Goal: Information Seeking & Learning: Learn about a topic

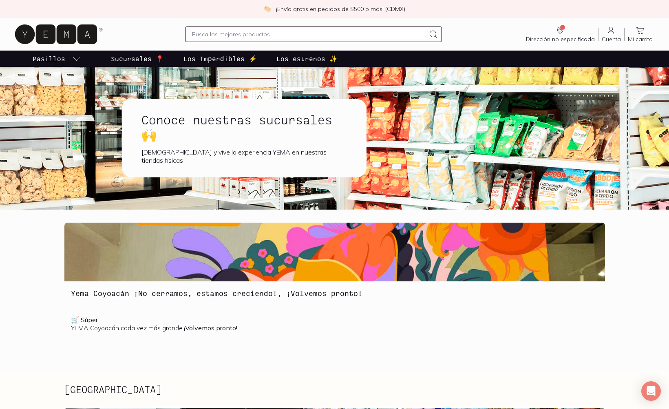
click at [223, 56] on p "Los Imperdibles ⚡️" at bounding box center [219, 59] width 73 height 10
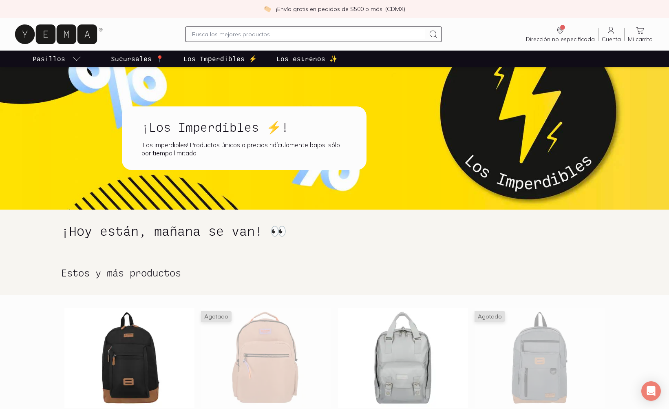
click at [300, 62] on p "Los estrenos ✨" at bounding box center [306, 59] width 61 height 10
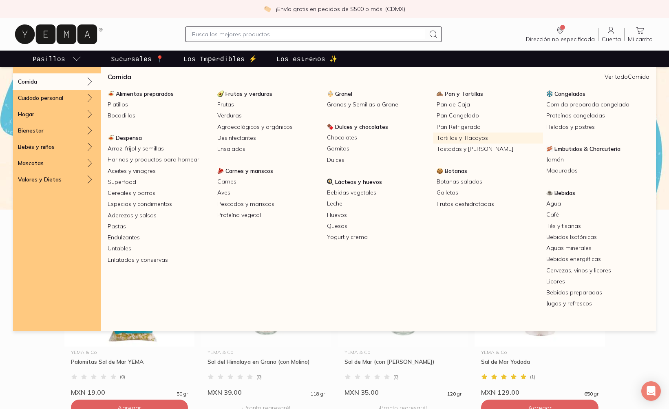
click at [451, 137] on link "Tortillas y Tlacoyos" at bounding box center [488, 137] width 110 height 11
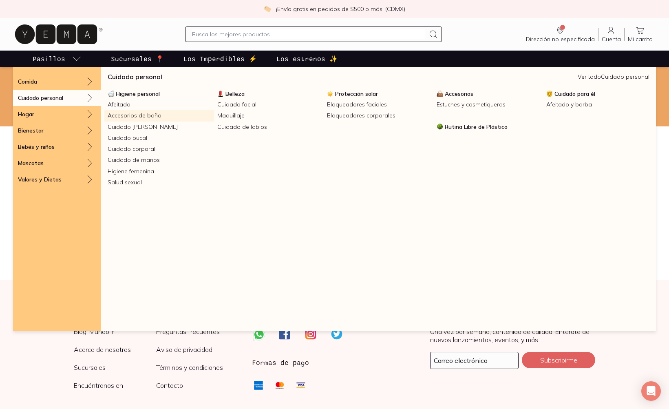
click at [127, 114] on link "Accesorios de baño" at bounding box center [159, 115] width 110 height 11
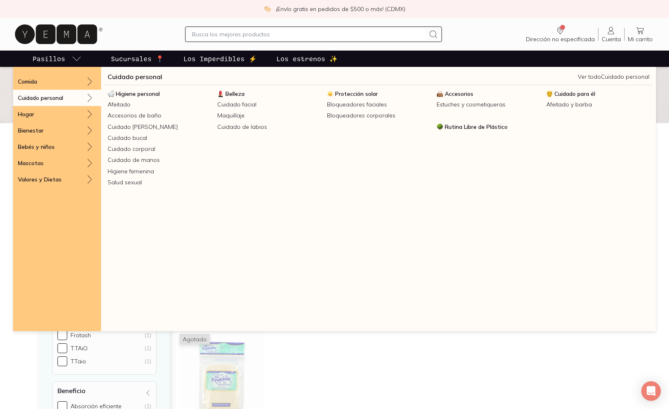
scroll to position [5, 0]
click at [135, 95] on span "Higiene personal" at bounding box center [138, 93] width 44 height 7
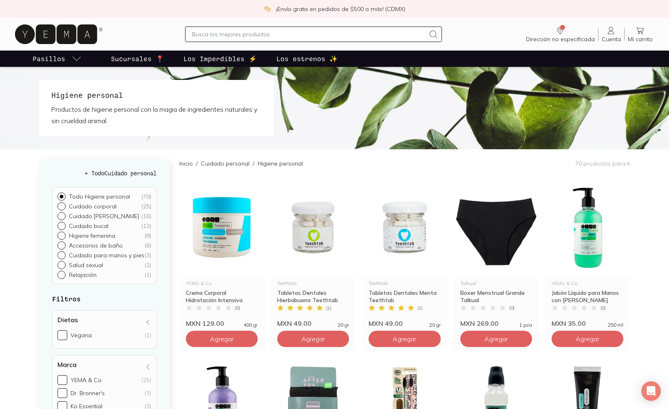
click at [259, 33] on input "text" at bounding box center [309, 34] width 234 height 10
type input "papel de [PERSON_NAME]"
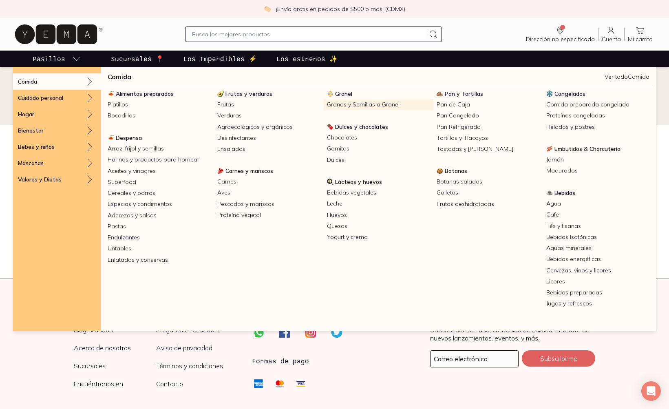
scroll to position [2, 0]
click at [567, 151] on span "Embutidos & Charcutería" at bounding box center [587, 148] width 66 height 7
